Goal: Information Seeking & Learning: Learn about a topic

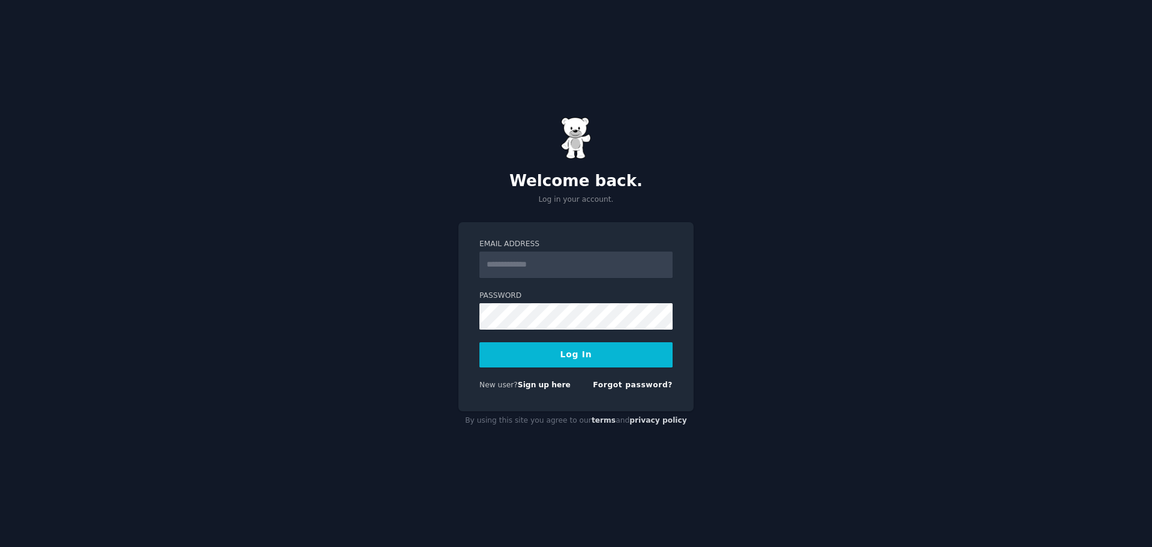
click at [510, 261] on input "Email Address" at bounding box center [575, 264] width 193 height 26
type input "**********"
click at [529, 387] on link "Sign up here" at bounding box center [544, 384] width 53 height 8
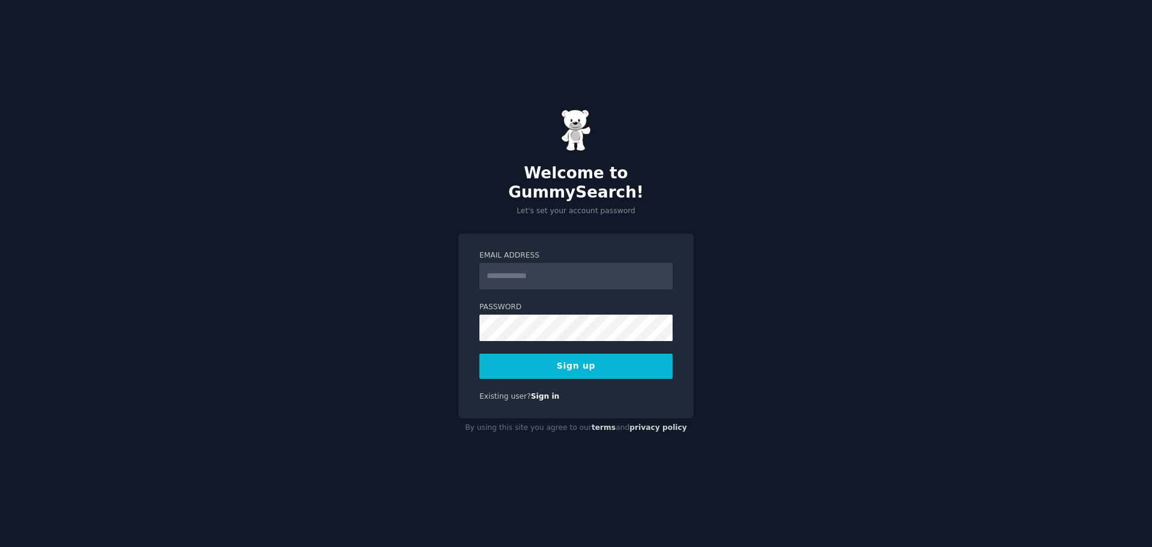
click at [521, 265] on input "Email Address" at bounding box center [575, 276] width 193 height 26
type input "**********"
click at [592, 358] on button "Sign up" at bounding box center [575, 365] width 193 height 25
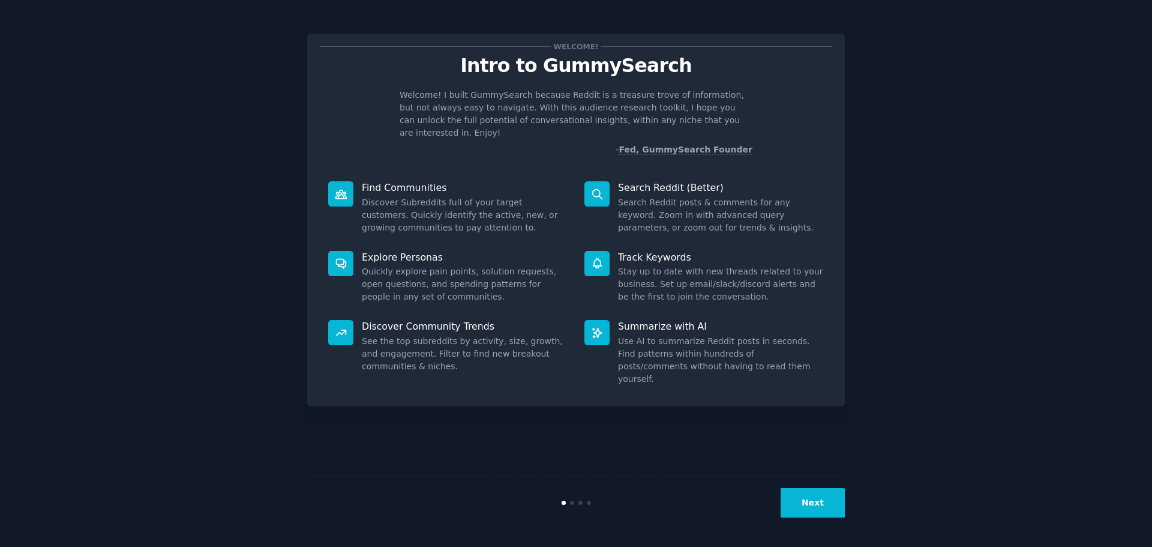
click at [384, 251] on p "Explore Personas" at bounding box center [465, 257] width 206 height 13
click at [336, 257] on icon at bounding box center [341, 263] width 13 height 13
click at [810, 503] on button "Next" at bounding box center [813, 502] width 64 height 29
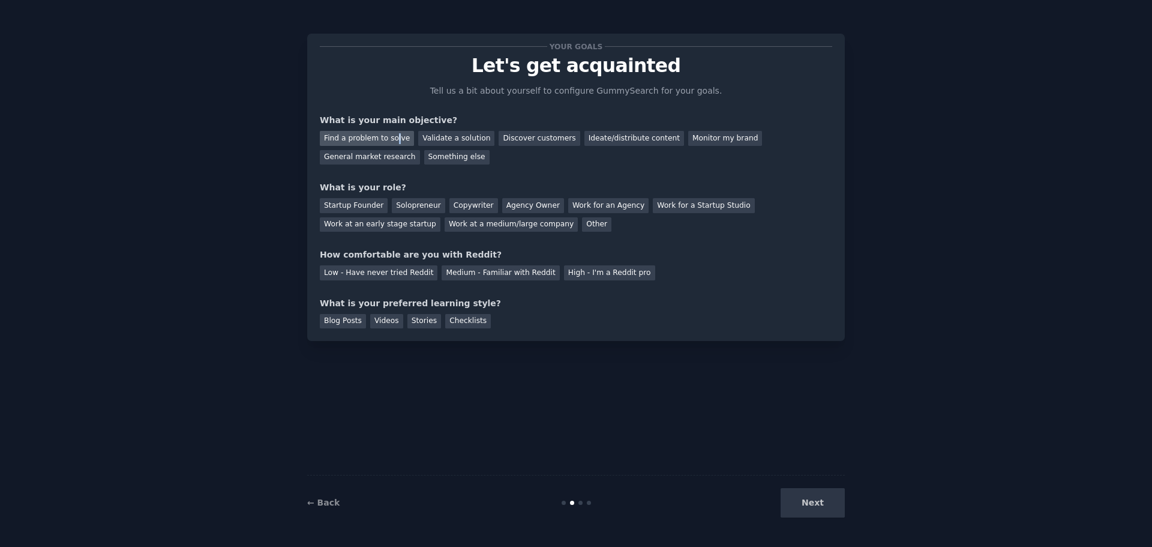
click at [392, 136] on div "Find a problem to solve" at bounding box center [367, 138] width 94 height 15
click at [535, 138] on div "Discover customers" at bounding box center [539, 138] width 81 height 15
click at [383, 136] on div "Find a problem to solve" at bounding box center [367, 138] width 94 height 15
click at [414, 204] on div "Solopreneur" at bounding box center [418, 205] width 53 height 15
click at [396, 272] on div "Low - Have never tried Reddit" at bounding box center [379, 272] width 118 height 15
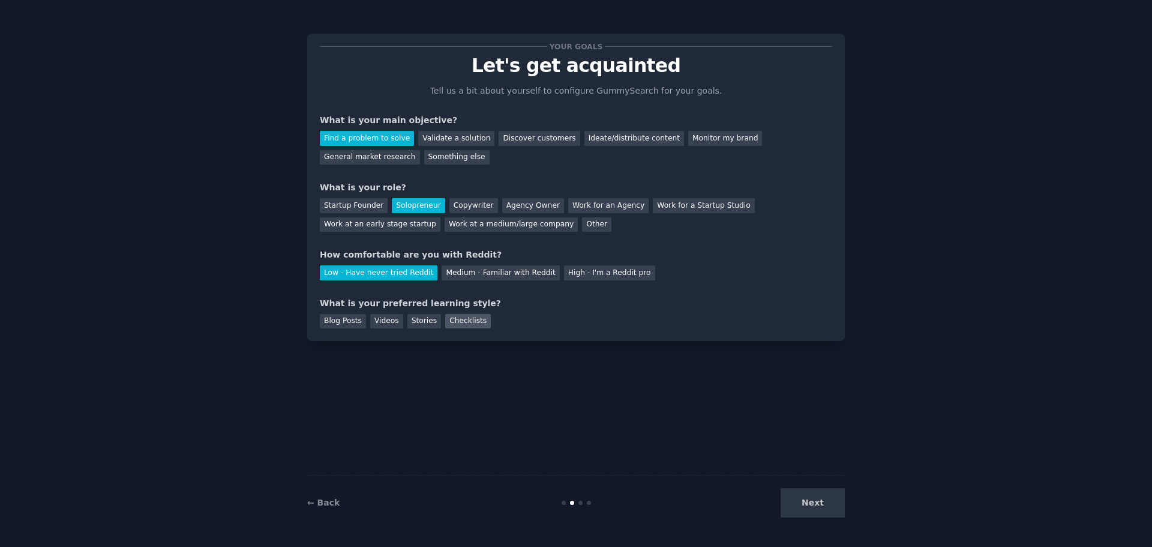
click at [458, 321] on div "Checklists" at bounding box center [468, 321] width 46 height 15
click at [817, 509] on button "Next" at bounding box center [813, 502] width 64 height 29
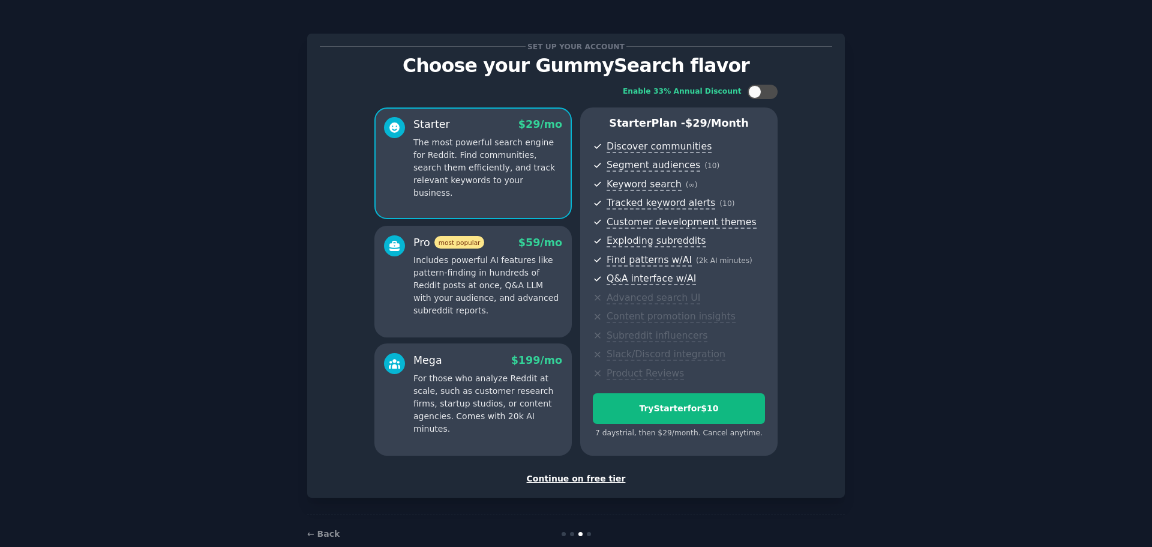
click at [575, 478] on div "Continue on free tier" at bounding box center [576, 478] width 512 height 13
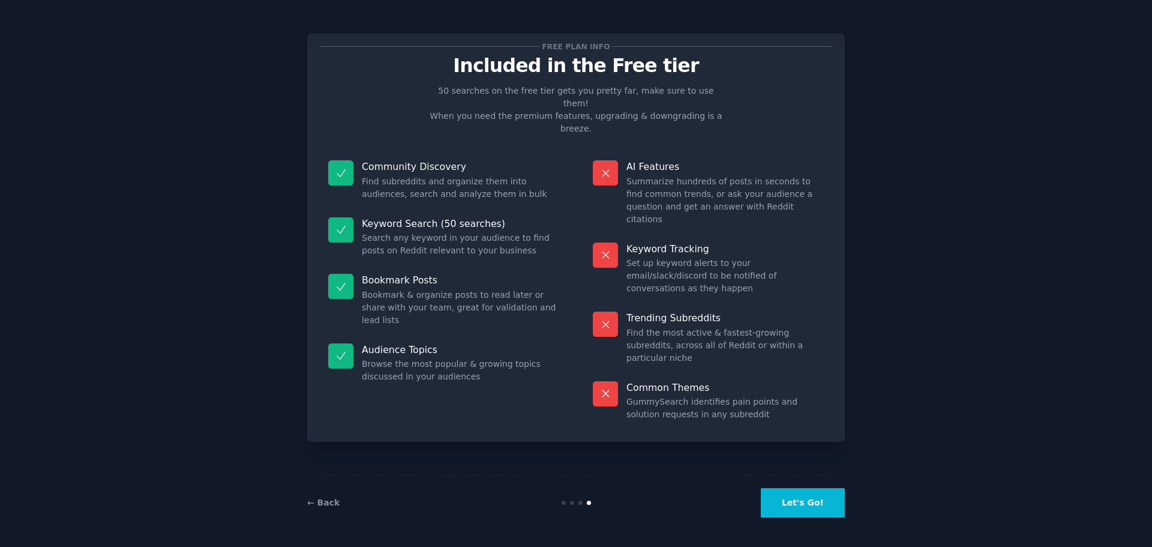
click at [801, 503] on button "Let's Go!" at bounding box center [803, 502] width 84 height 29
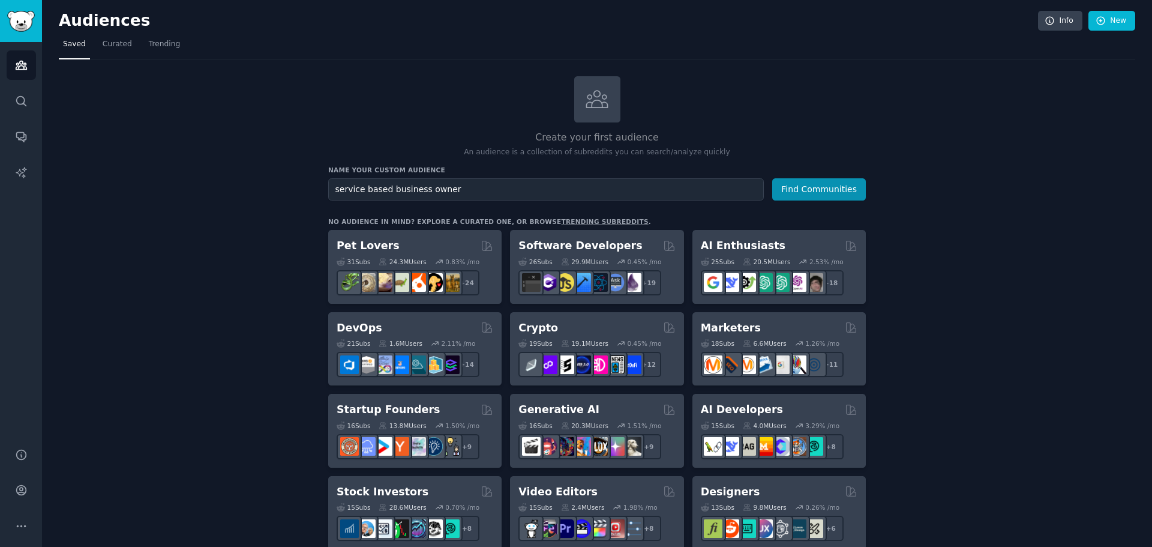
type input "service based business owner"
click at [772, 178] on button "Find Communities" at bounding box center [819, 189] width 94 height 22
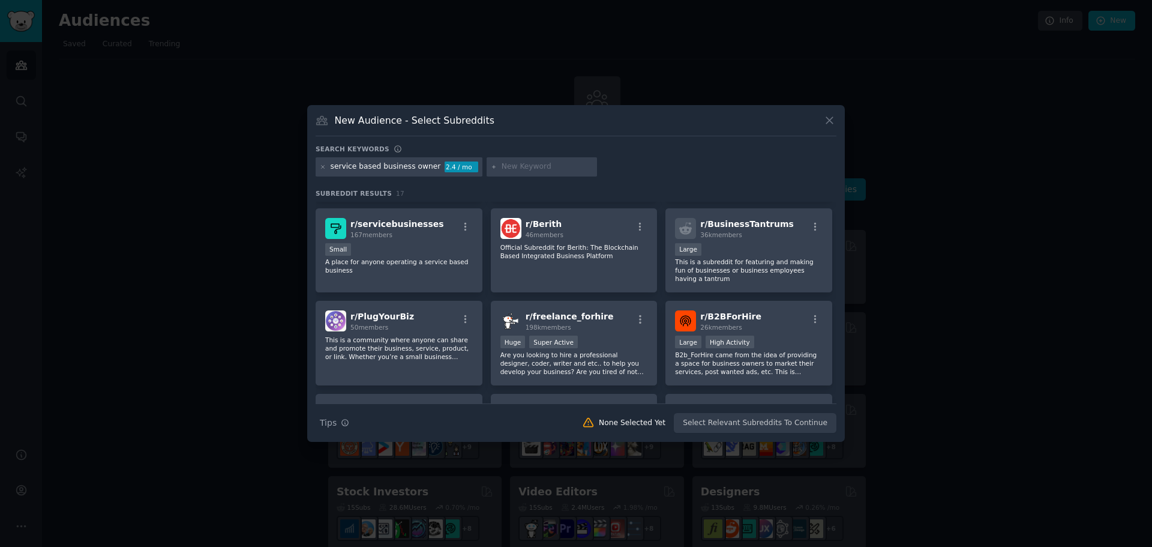
scroll to position [180, 0]
click at [383, 254] on div "Small" at bounding box center [399, 249] width 148 height 15
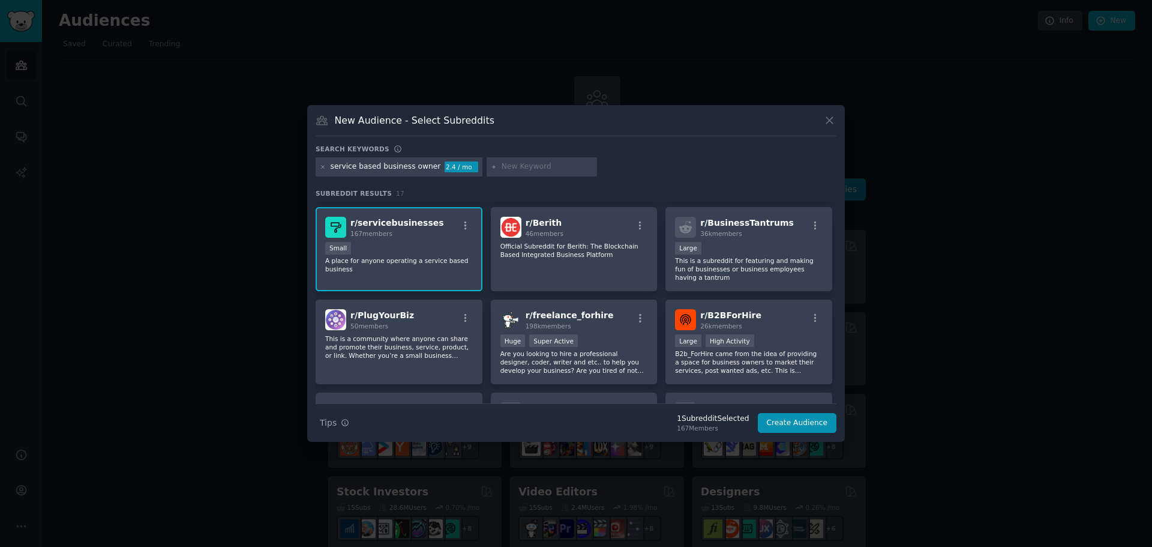
click at [392, 223] on span "r/ servicebusinesses" at bounding box center [397, 223] width 94 height 10
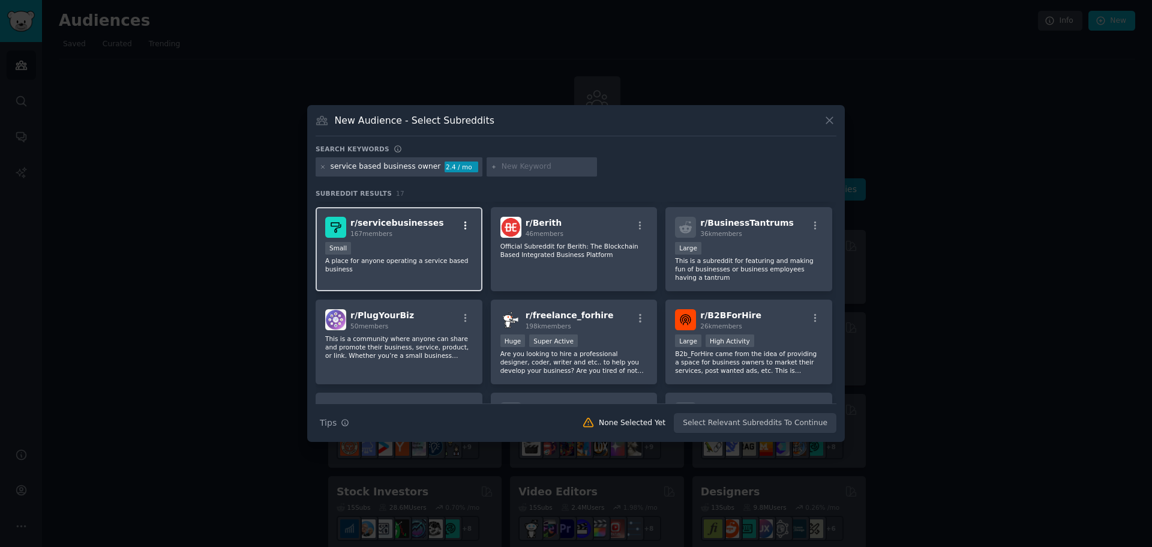
click at [465, 220] on icon "button" at bounding box center [465, 225] width 11 height 11
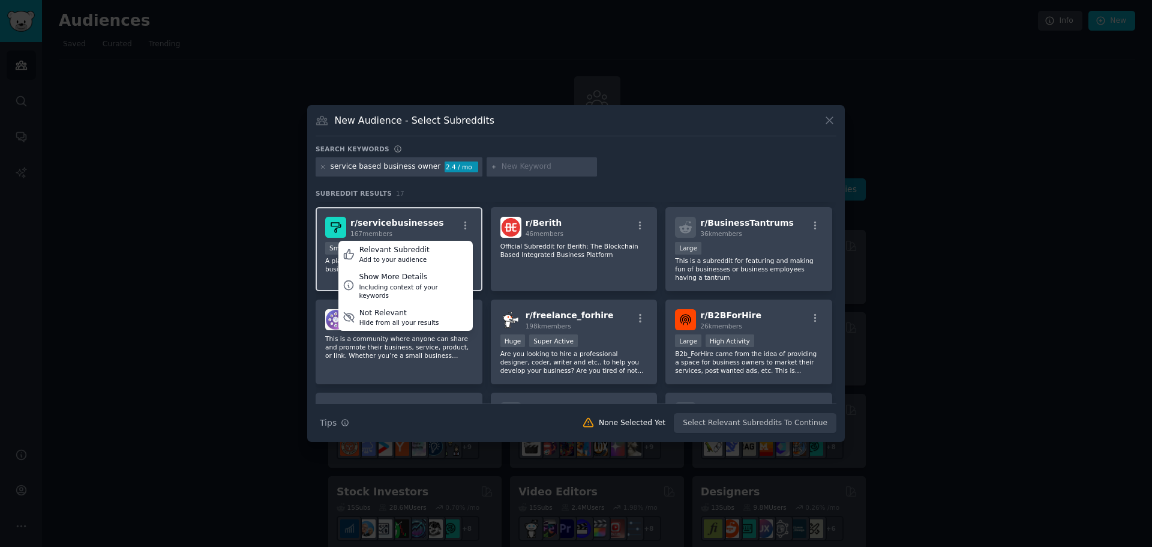
click at [446, 227] on div "r/ servicebusinesses 167 members Relevant Subreddit Add to your audience Show M…" at bounding box center [399, 227] width 148 height 21
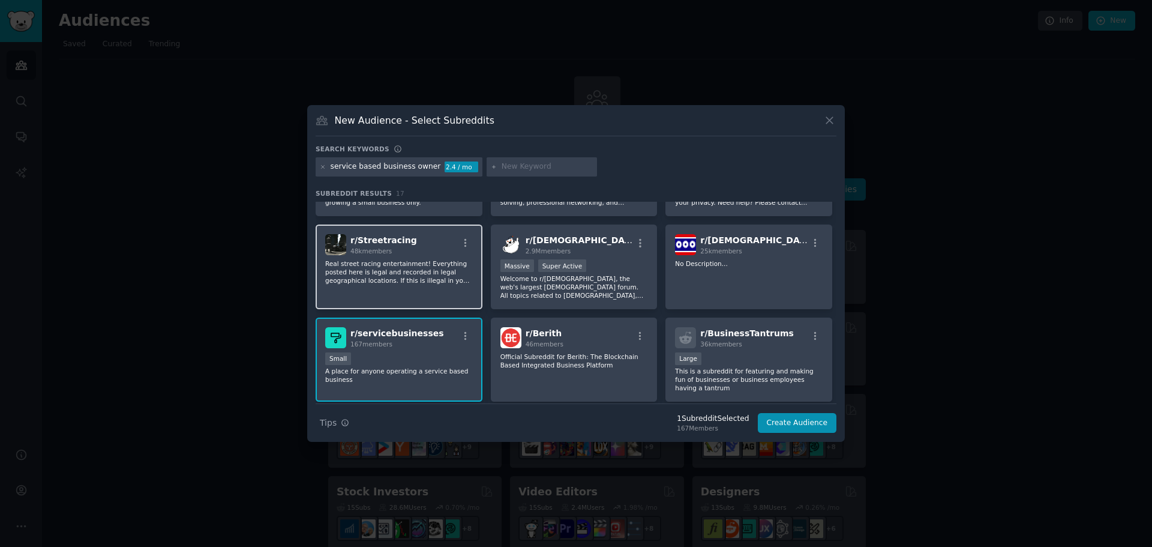
scroll to position [0, 0]
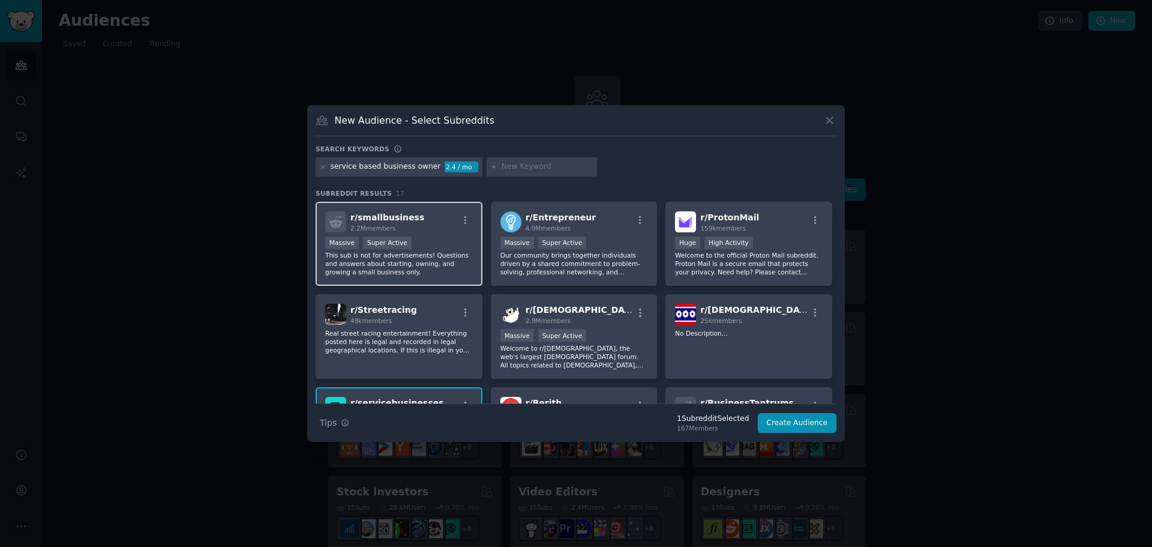
click at [384, 220] on span "r/ smallbusiness" at bounding box center [387, 217] width 74 height 10
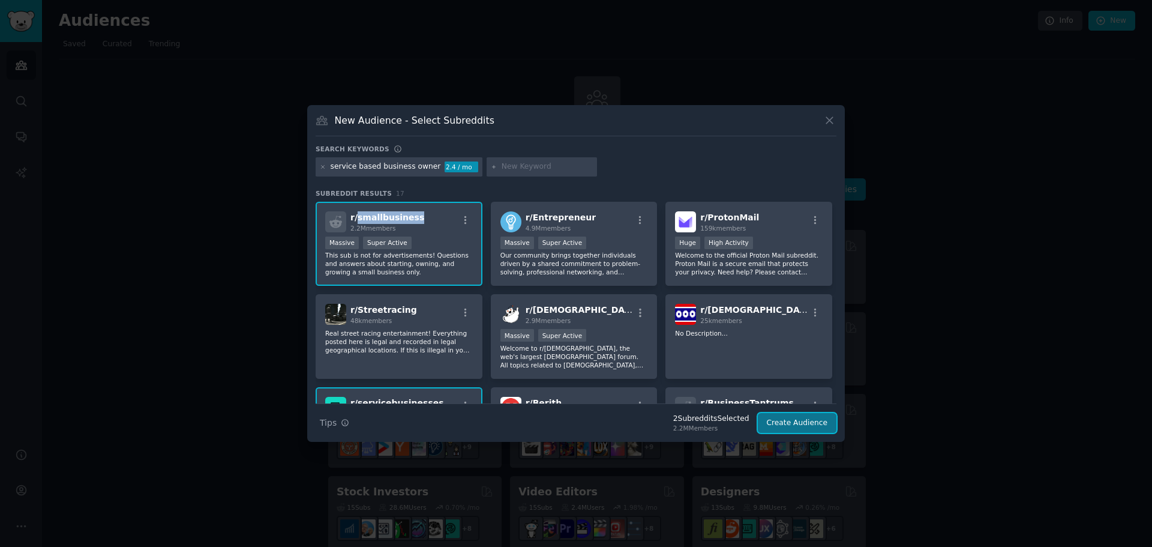
click at [798, 421] on button "Create Audience" at bounding box center [797, 423] width 79 height 20
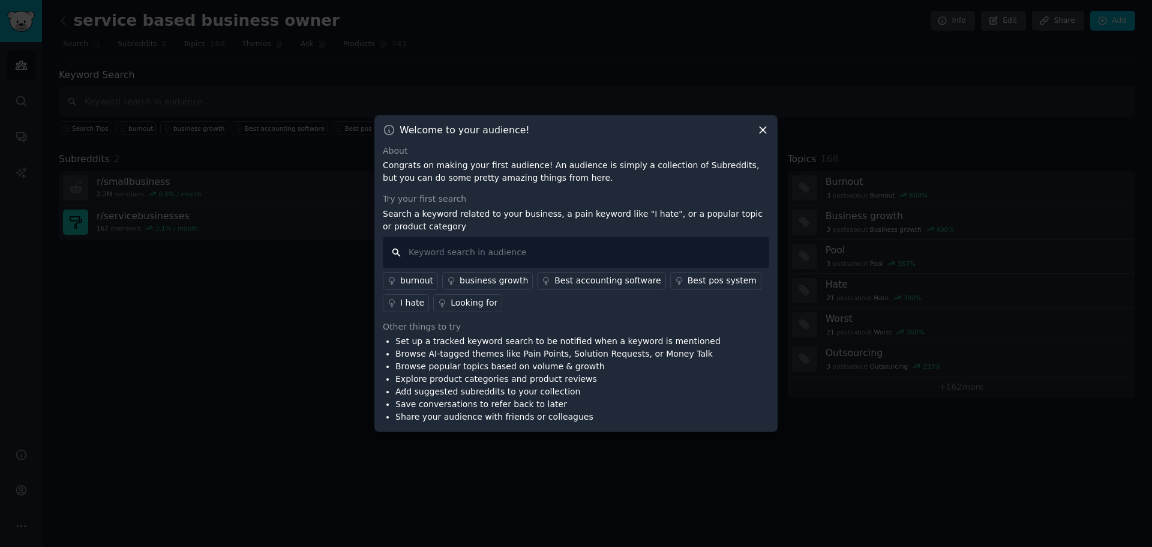
click at [465, 254] on input "text" at bounding box center [576, 252] width 386 height 31
type input "cash flow"
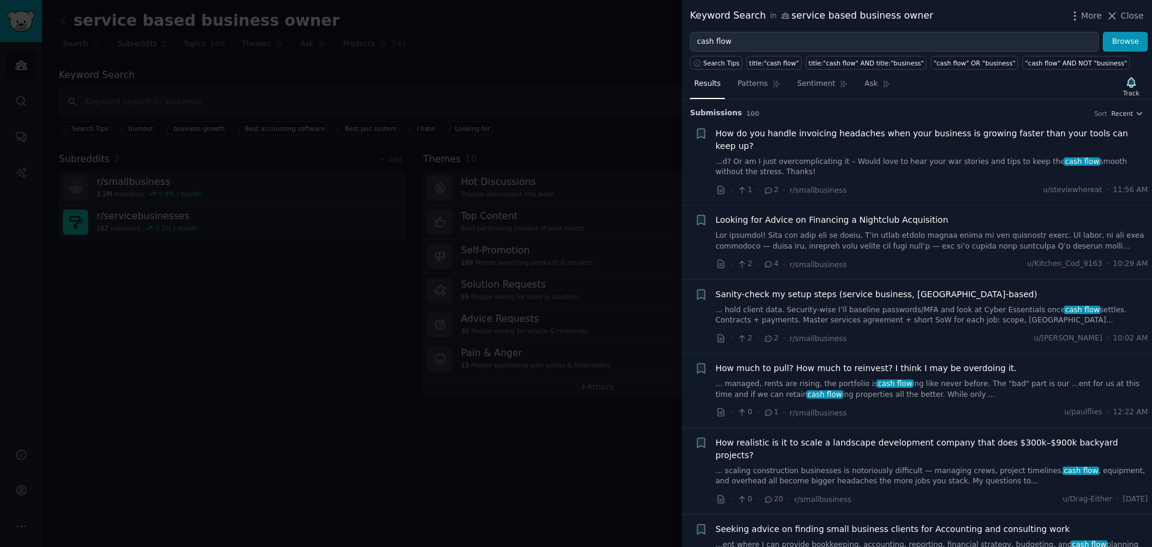
click at [904, 362] on span "How much to pull? How much to reinvest? I think I may be overdoing it." at bounding box center [866, 368] width 301 height 13
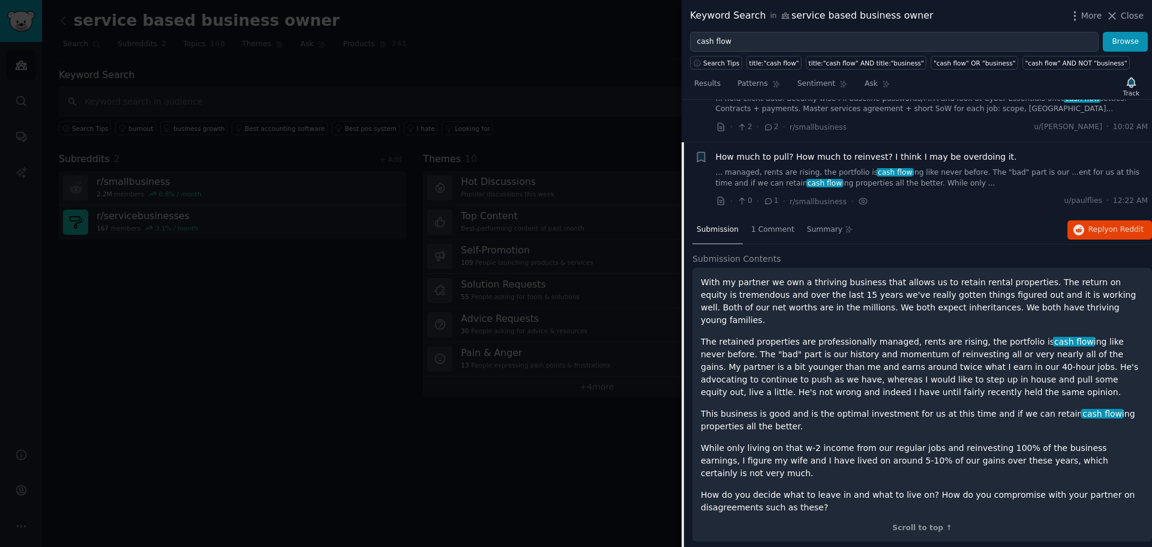
scroll to position [181, 0]
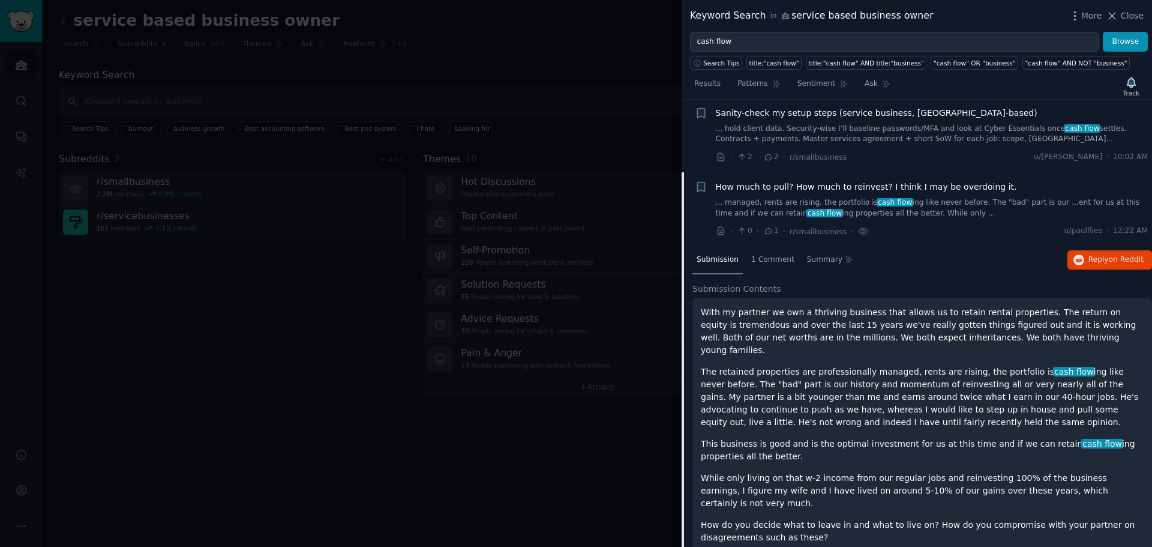
click at [839, 197] on link "... managed, rents are rising, the portfolio is cash flow ing like never before…" at bounding box center [932, 207] width 433 height 21
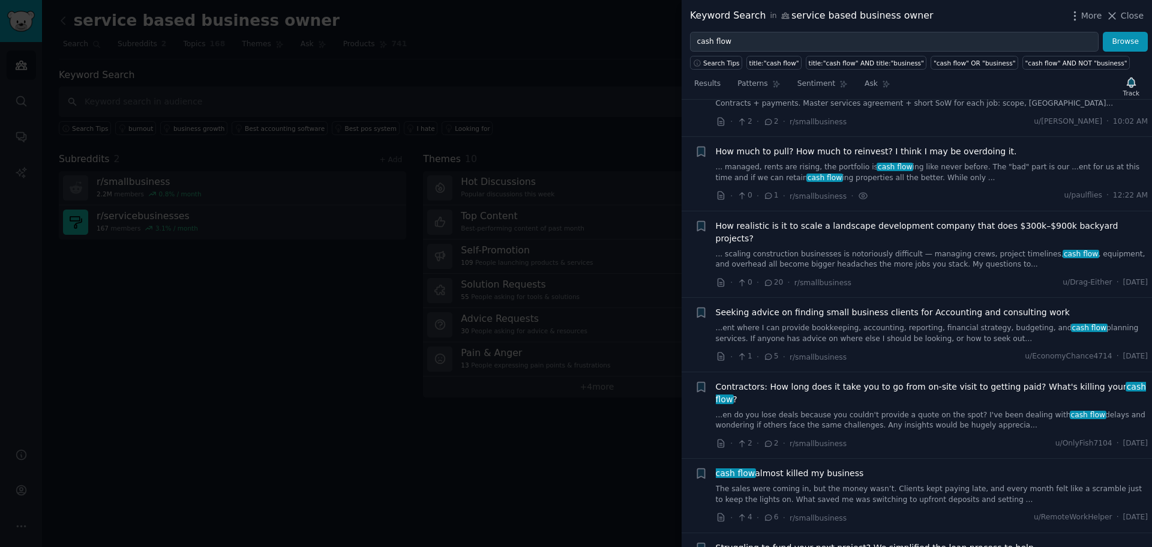
scroll to position [241, 0]
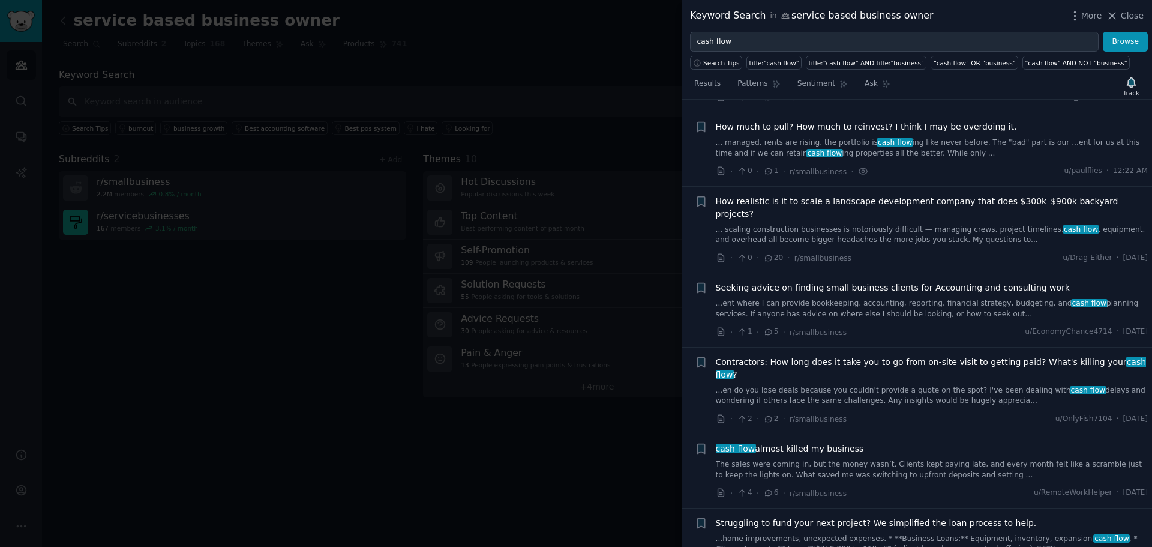
click at [829, 121] on span "How much to pull? How much to reinvest? I think I may be overdoing it." at bounding box center [866, 127] width 301 height 13
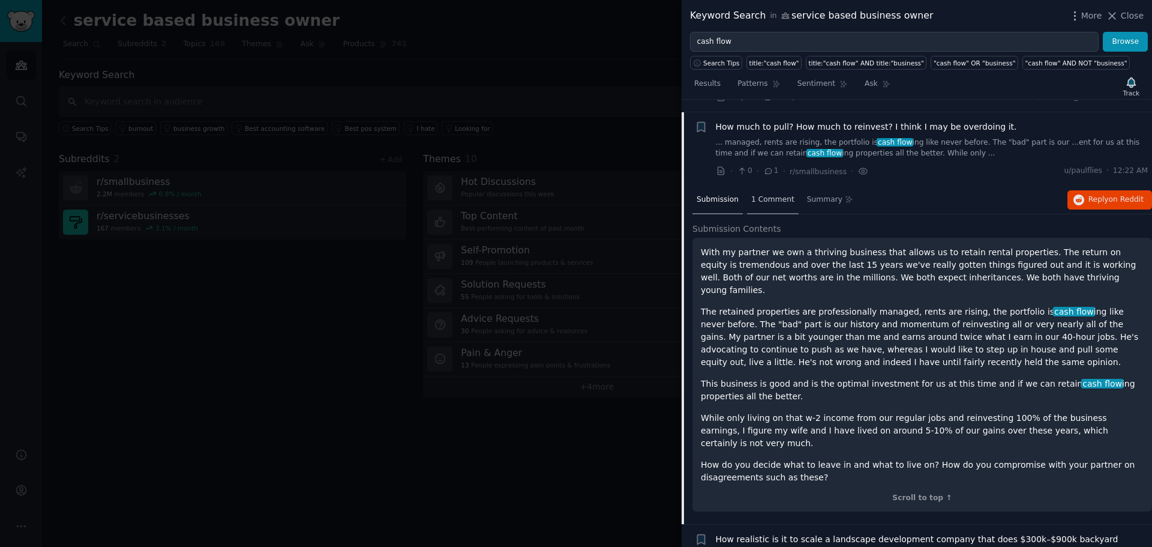
click at [760, 194] on span "1 Comment" at bounding box center [772, 199] width 43 height 11
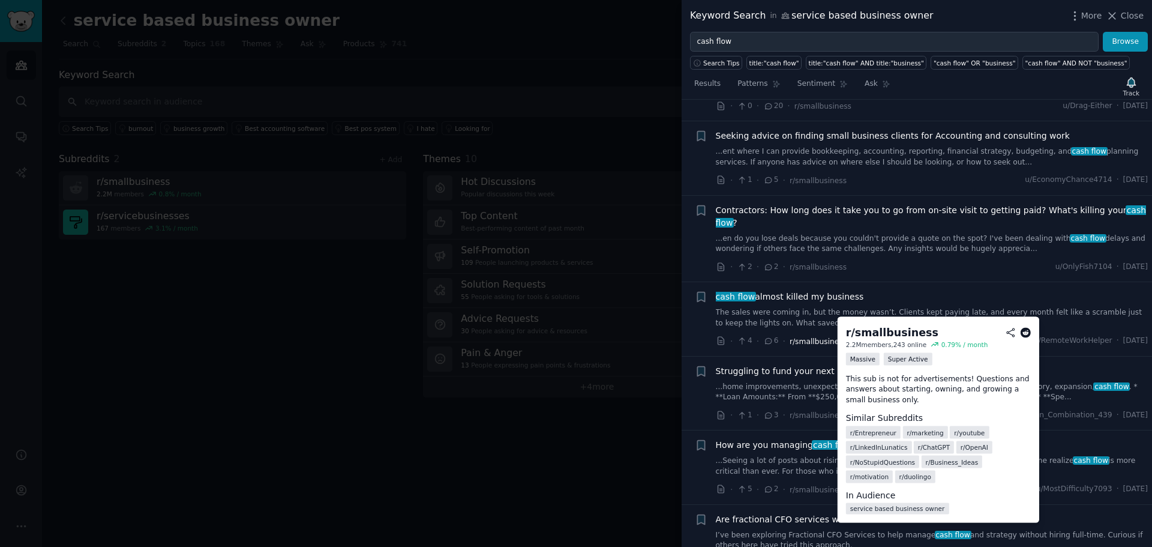
scroll to position [601, 0]
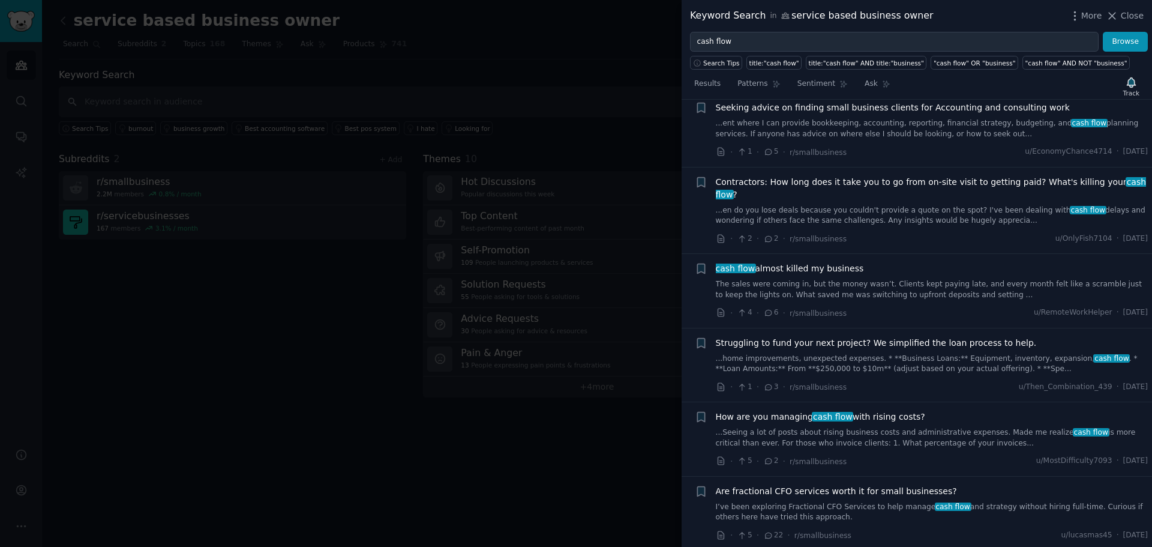
click at [768, 308] on icon at bounding box center [768, 312] width 11 height 8
click at [783, 262] on span "cash flow almost killed my business" at bounding box center [790, 268] width 148 height 13
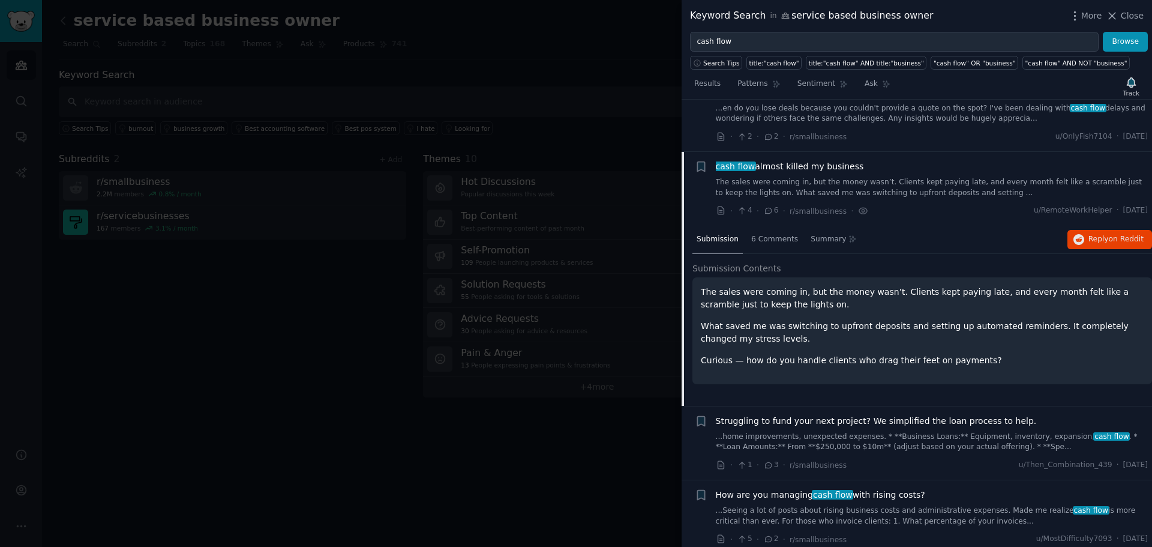
scroll to position [538, 0]
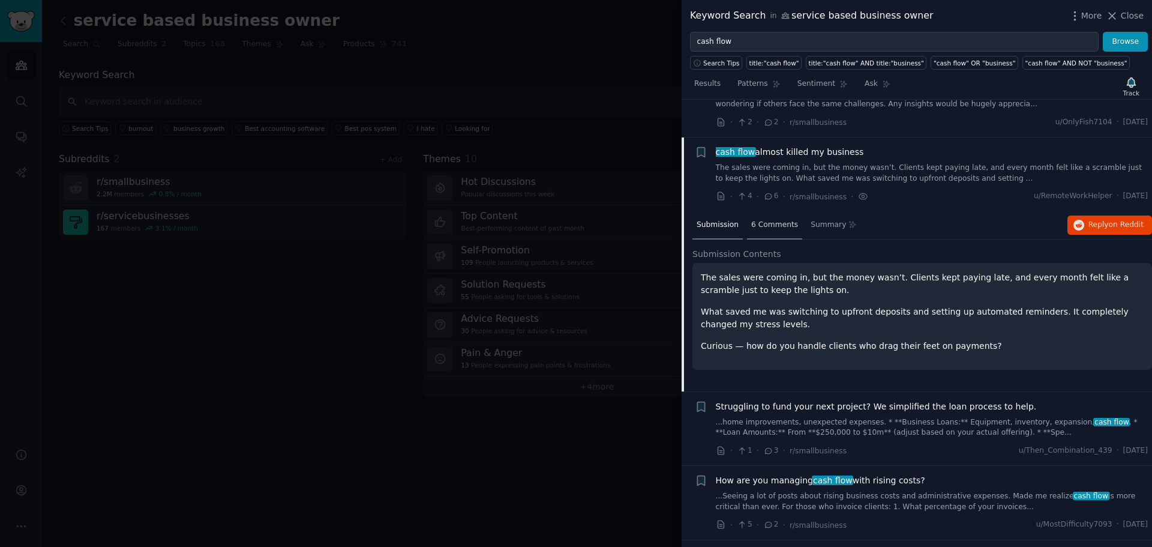
click at [763, 220] on span "6 Comments" at bounding box center [774, 225] width 47 height 11
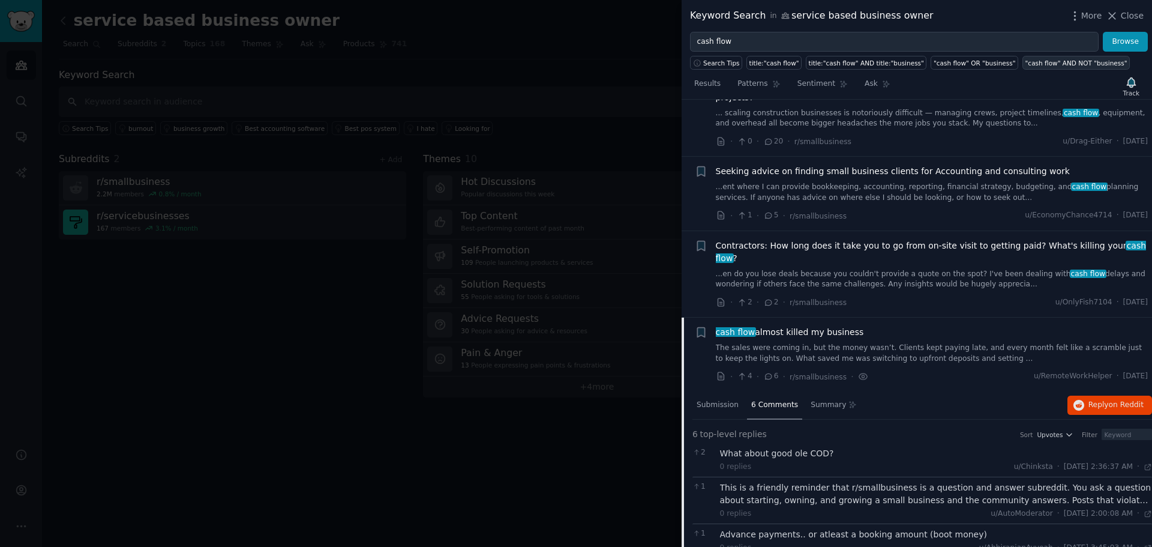
scroll to position [118, 0]
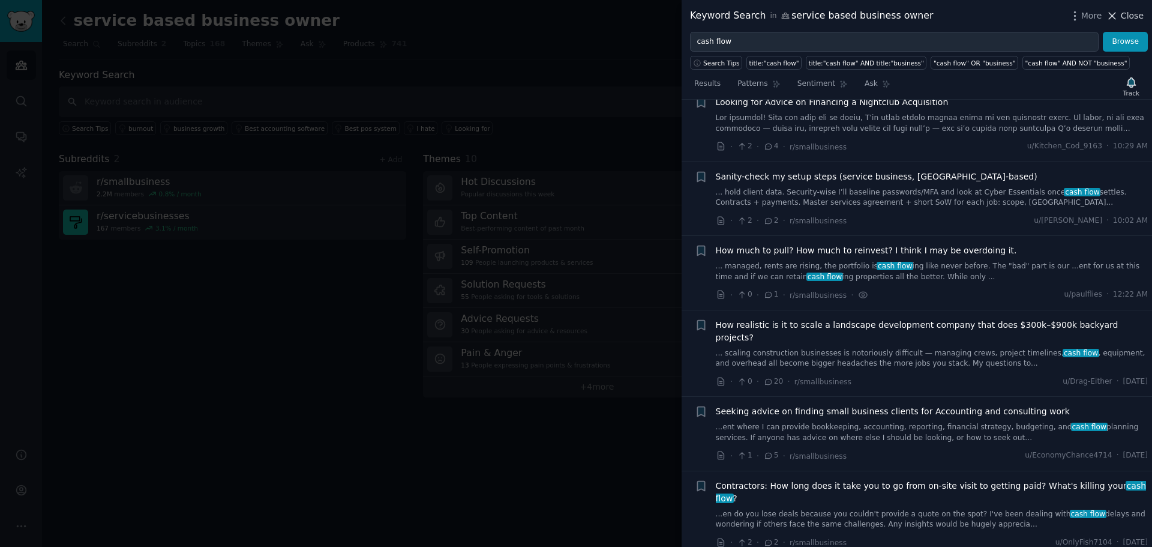
click at [1132, 11] on span "Close" at bounding box center [1132, 16] width 23 height 13
